Goal: Find specific page/section: Find specific page/section

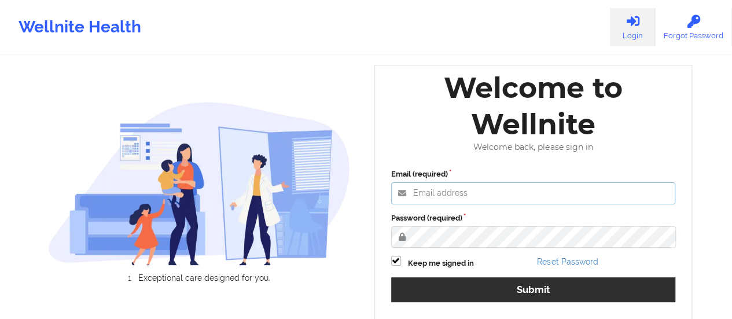
type input "[EMAIL_ADDRESS][DOMAIN_NAME]"
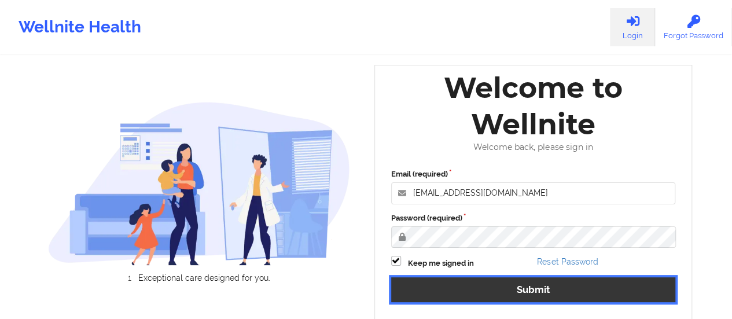
click at [483, 289] on button "Submit" at bounding box center [533, 289] width 285 height 25
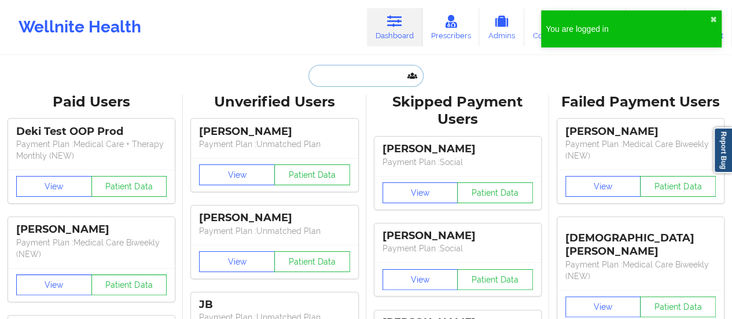
click at [383, 76] on input "text" at bounding box center [366, 76] width 115 height 22
paste input "[EMAIL_ADDRESS][DOMAIN_NAME]"
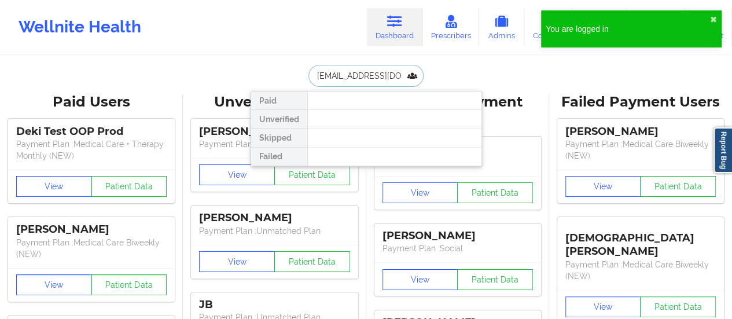
scroll to position [0, 1]
type input "[EMAIL_ADDRESS][DOMAIN_NAME]"
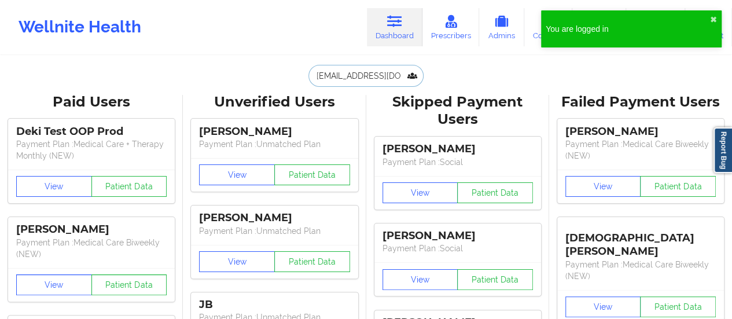
scroll to position [0, 0]
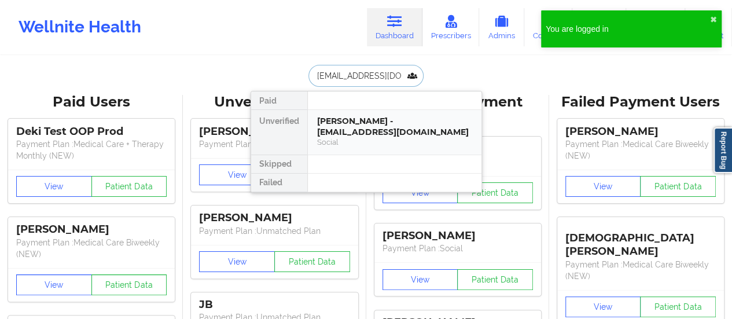
click at [382, 141] on div "Social" at bounding box center [394, 142] width 155 height 10
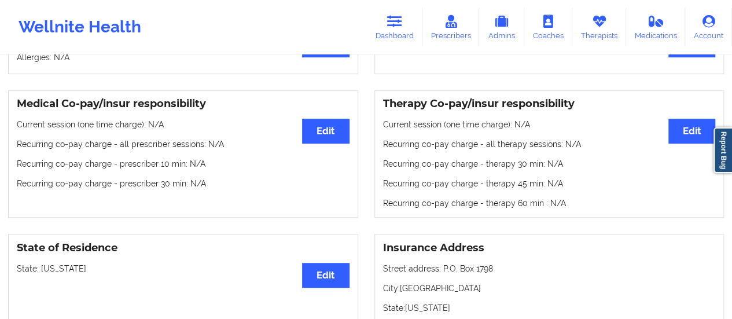
scroll to position [318, 0]
